Goal: Information Seeking & Learning: Learn about a topic

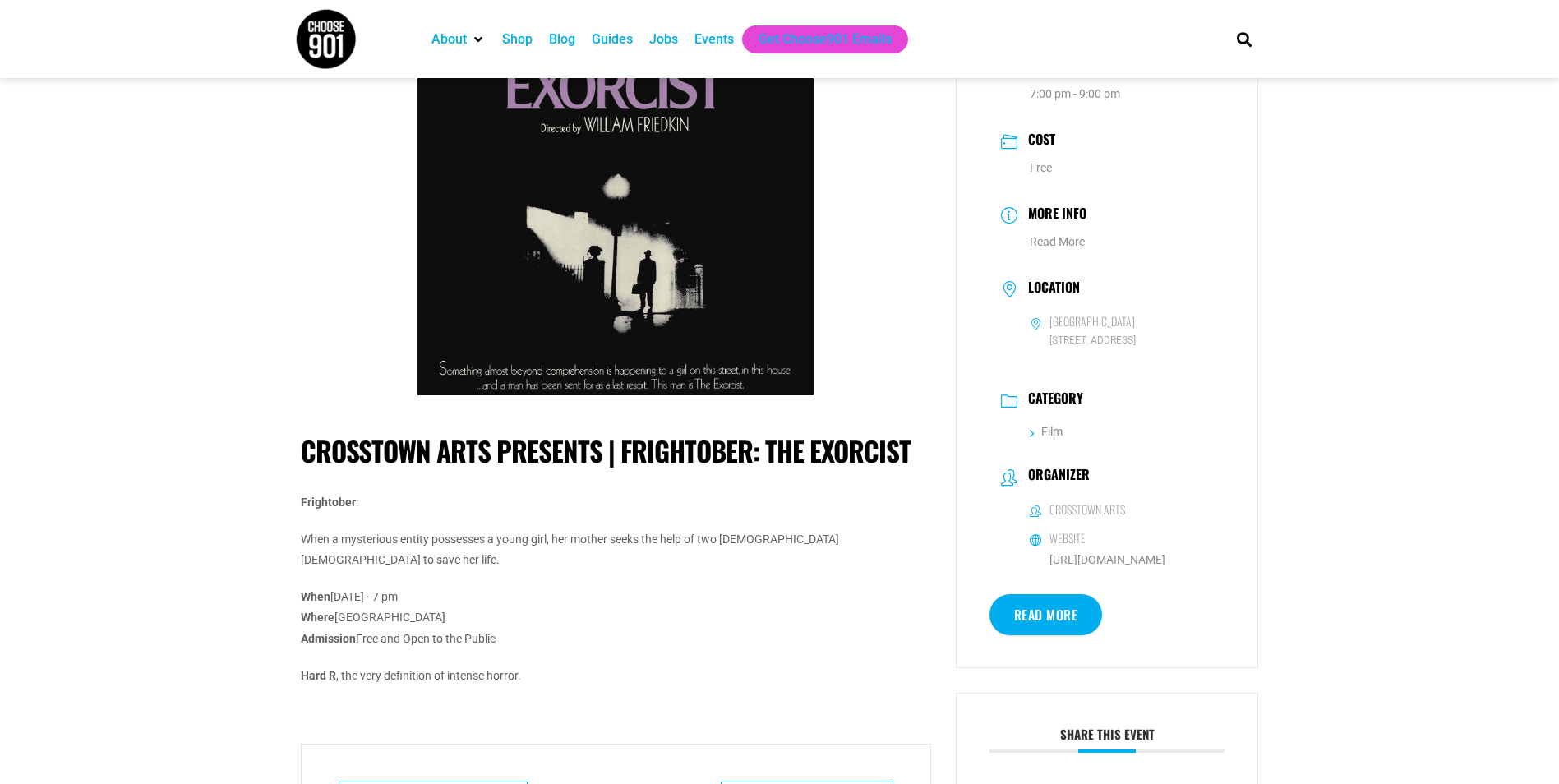
scroll to position [246, 0]
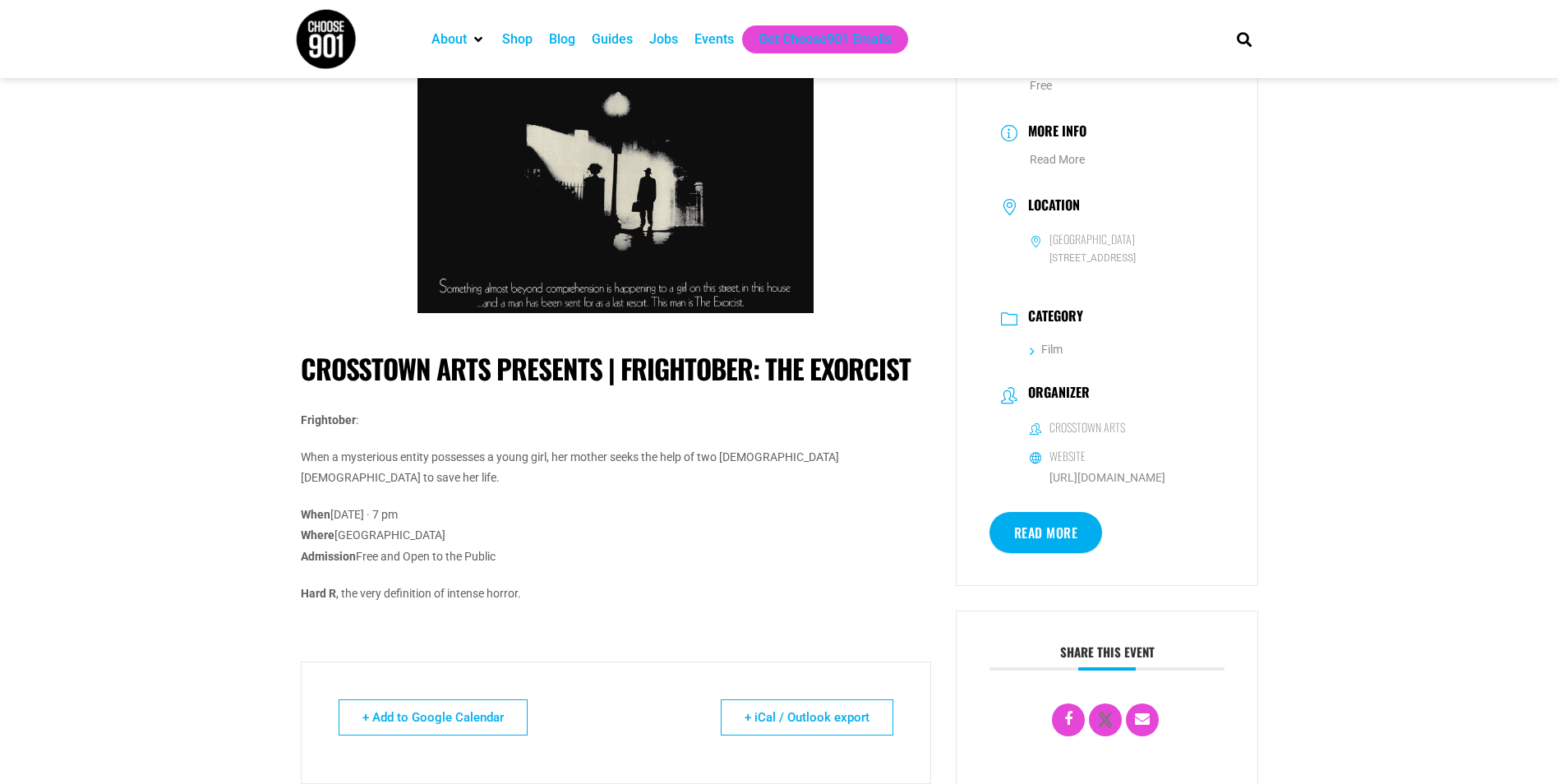
drag, startPoint x: 337, startPoint y: 511, endPoint x: 472, endPoint y: 511, distance: 135.0
click at [472, 511] on p "When [DATE] · 7 pm Where [GEOGRAPHIC_DATA] Admission Free and Open to the Public" at bounding box center [616, 536] width 631 height 62
drag, startPoint x: 472, startPoint y: 511, endPoint x: 450, endPoint y: 511, distance: 22.0
click at [1050, 534] on link "Read More" at bounding box center [1046, 532] width 113 height 41
